Goal: Information Seeking & Learning: Find specific fact

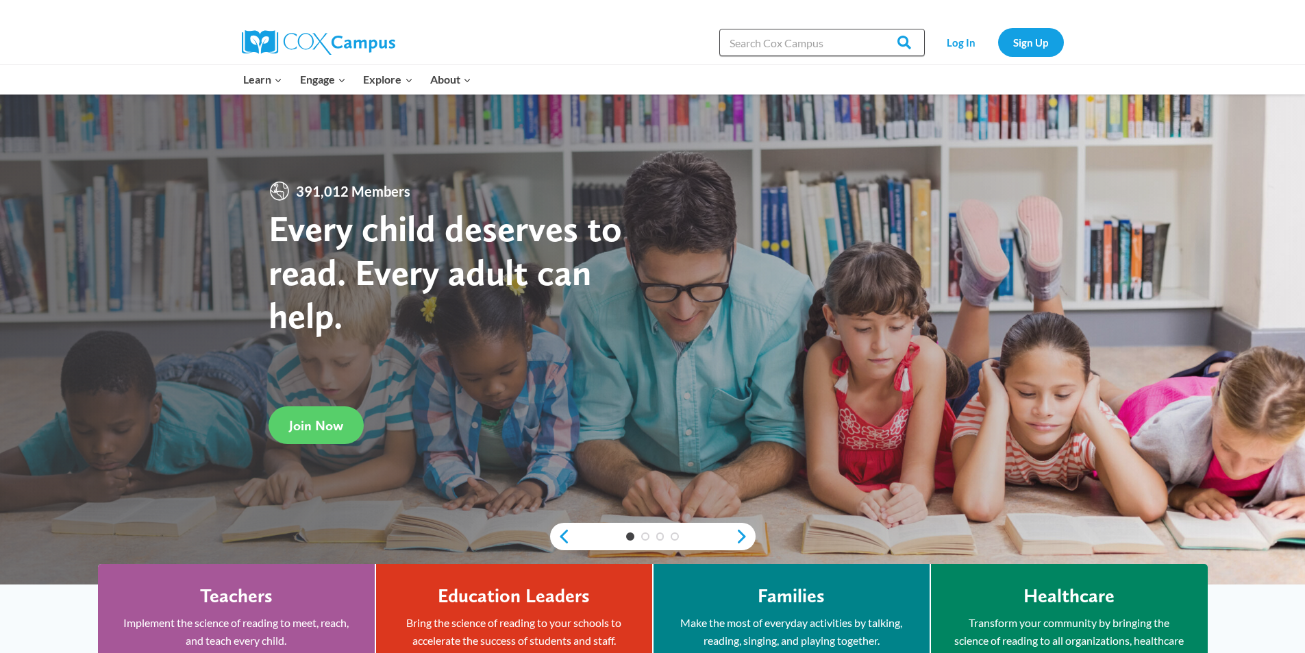
click at [800, 41] on input "Search in [URL][DOMAIN_NAME]" at bounding box center [822, 42] width 206 height 27
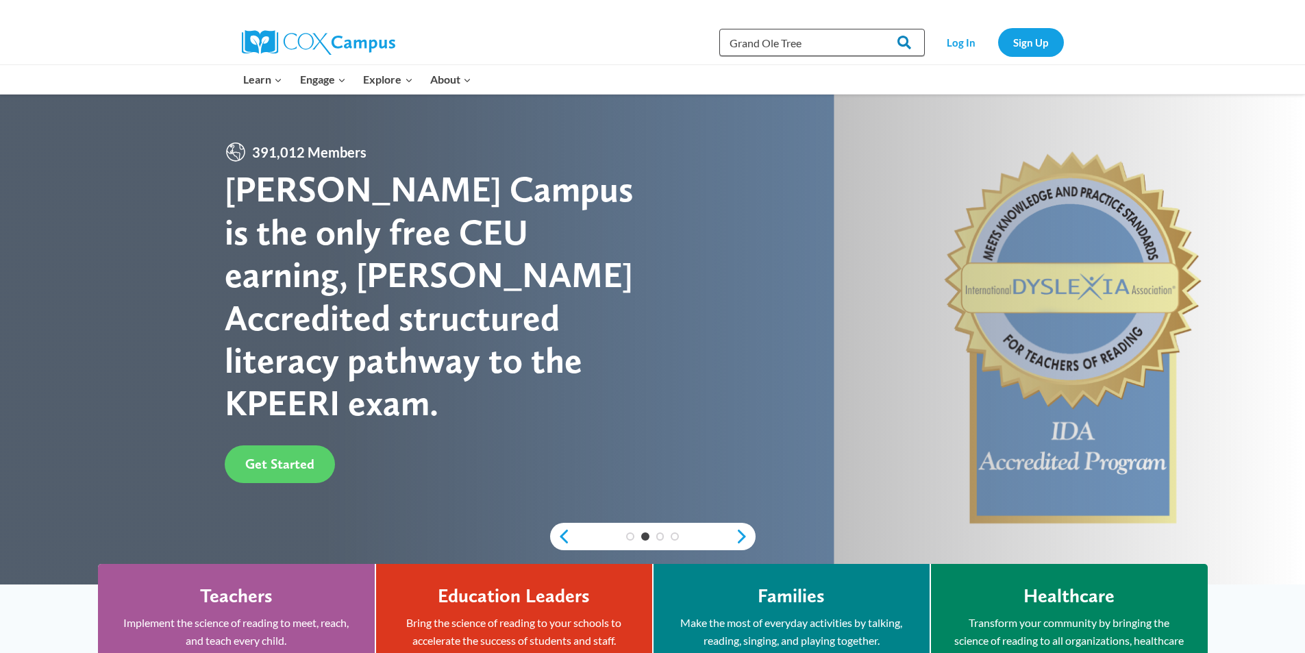
type input "Grand Ole Tree"
click at [913, 42] on input "Search" at bounding box center [898, 42] width 53 height 27
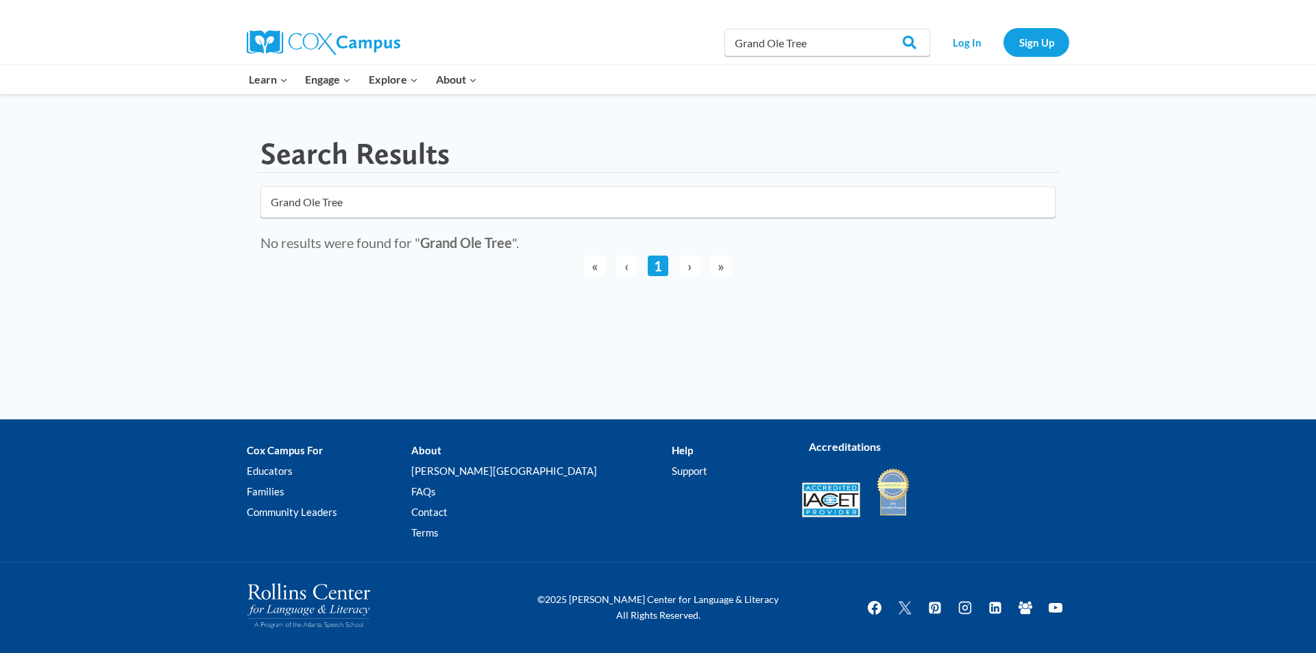
click at [321, 199] on input "Grand Ole Tree" at bounding box center [657, 202] width 795 height 32
click button "submit" at bounding box center [0, 0] width 0 height 0
click at [318, 201] on input "Grand Ole Tree" at bounding box center [657, 202] width 795 height 32
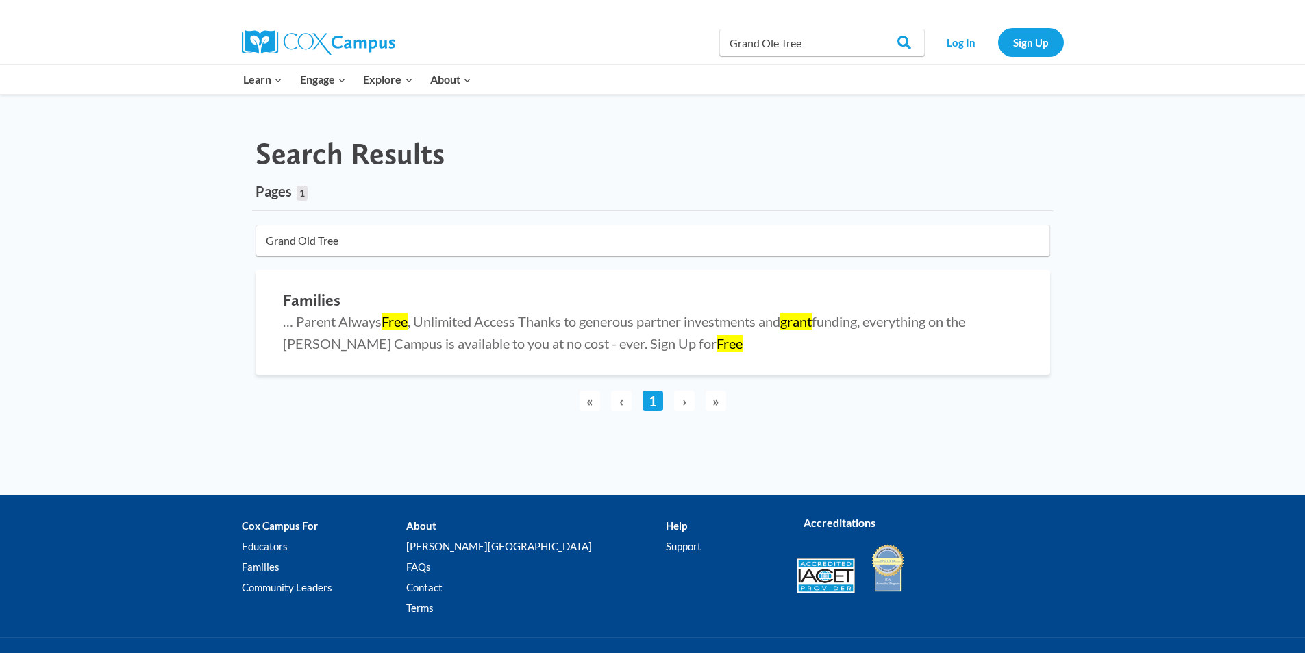
type input "Grand Old Tree"
click button "submit" at bounding box center [0, 0] width 0 height 0
click at [780, 43] on input "Grand Ole Tree" at bounding box center [822, 42] width 206 height 27
type input "Grand Old Tree"
click at [872, 29] on input "Search" at bounding box center [898, 42] width 53 height 27
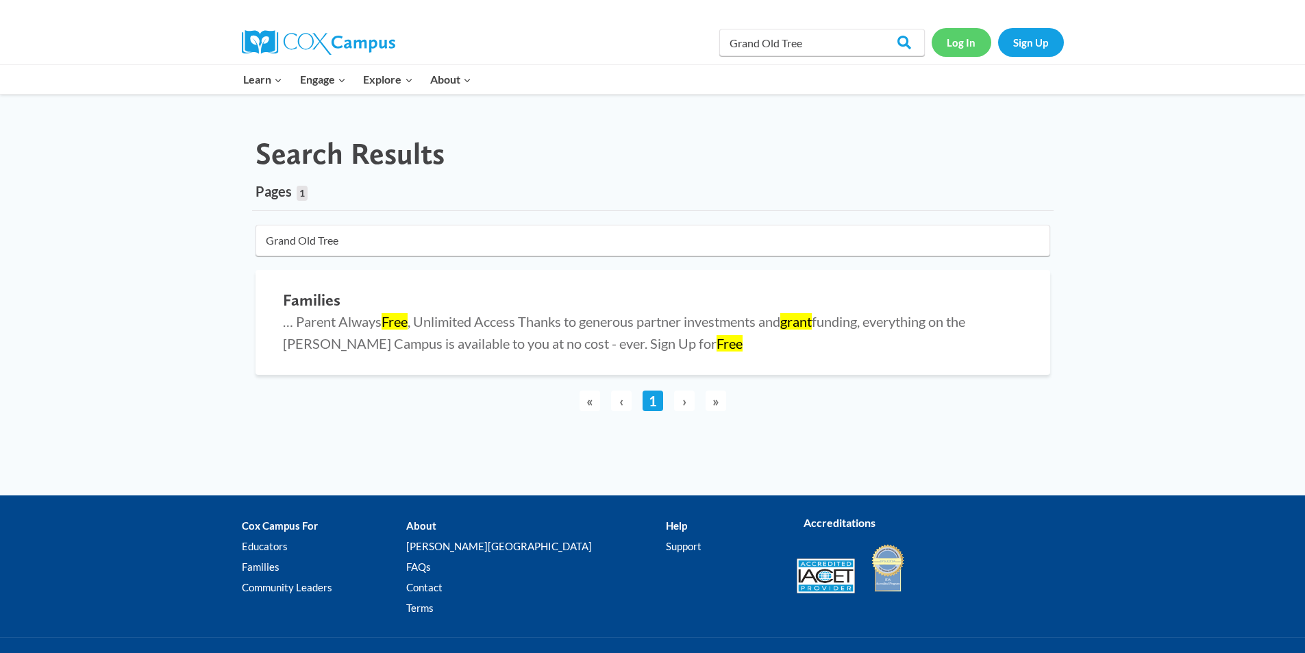
click at [950, 47] on link "Log In" at bounding box center [962, 42] width 60 height 28
